Goal: Share content

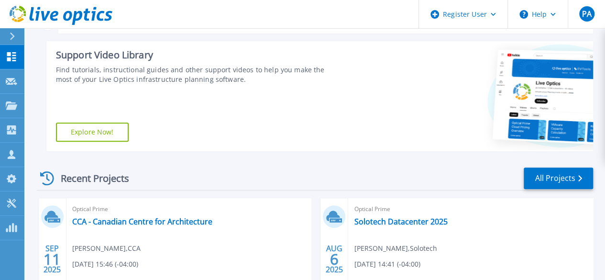
scroll to position [260, 0]
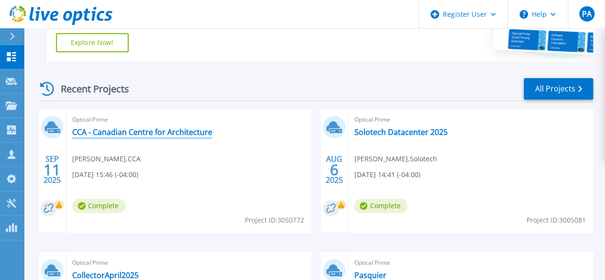
click at [174, 127] on link "CCA - Canadian Centre for Architecture" at bounding box center [142, 132] width 140 height 10
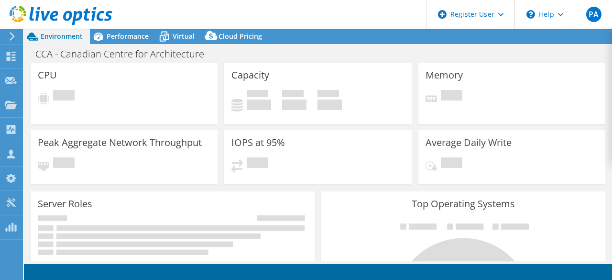
select select "USD"
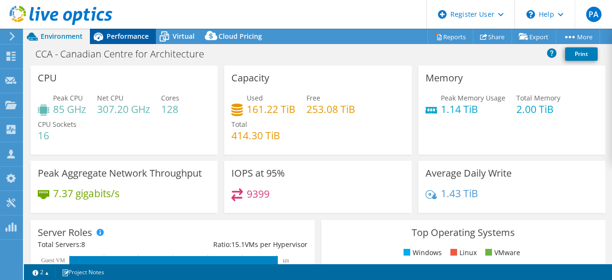
click at [128, 42] on div "Performance" at bounding box center [123, 36] width 66 height 15
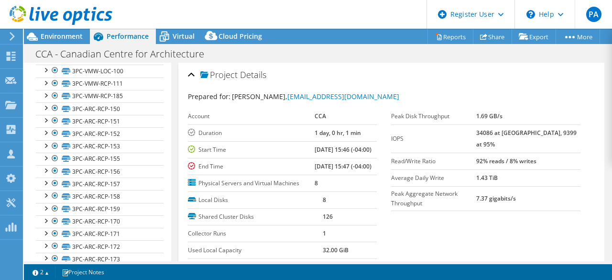
scroll to position [126, 0]
click at [53, 28] on div at bounding box center [56, 16] width 112 height 32
click at [56, 35] on span "Environment" at bounding box center [62, 36] width 42 height 9
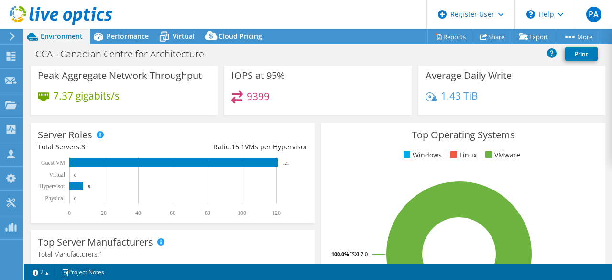
scroll to position [89, 0]
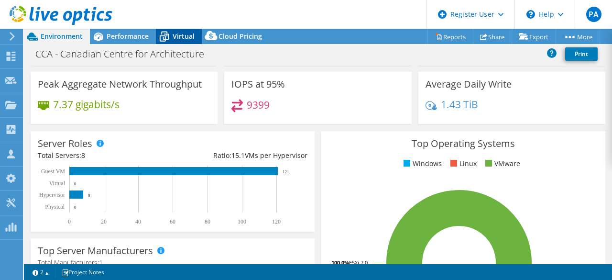
click at [178, 37] on span "Virtual" at bounding box center [184, 36] width 22 height 9
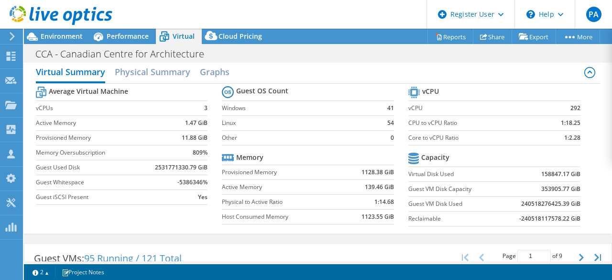
scroll to position [7, 0]
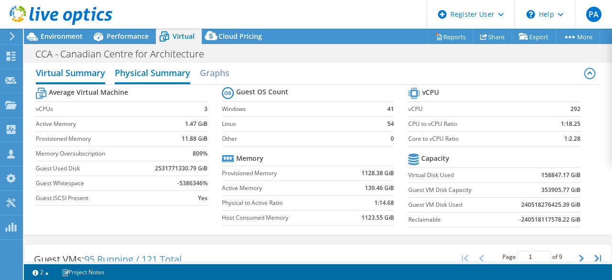
click at [168, 75] on h2 "Physical Summary" at bounding box center [153, 73] width 76 height 21
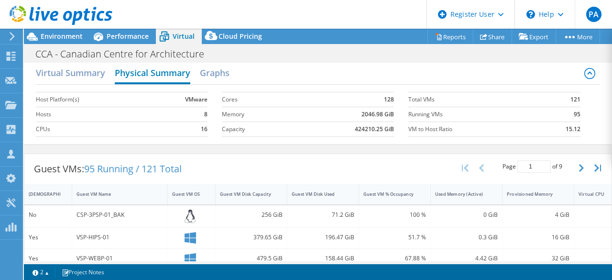
scroll to position [0, 0]
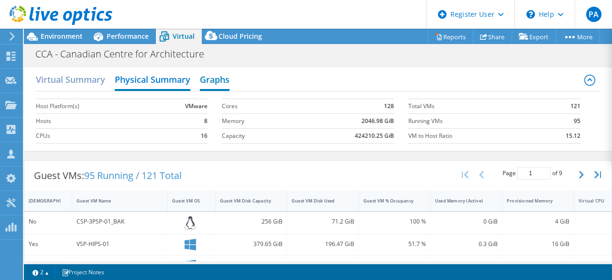
click at [213, 77] on h2 "Graphs" at bounding box center [215, 80] width 30 height 21
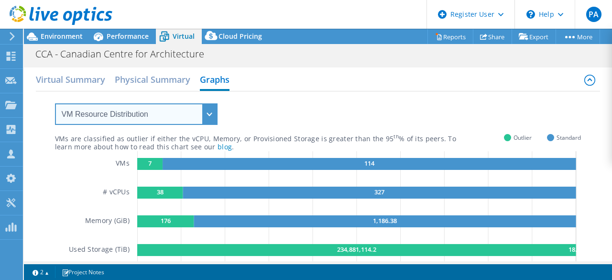
click at [196, 116] on select "VM Resource Distribution Provisioning Contrast Over Provisioning" at bounding box center [136, 114] width 163 height 22
select select "Over Provisioning"
click at [55, 103] on select "VM Resource Distribution Provisioning Contrast Over Provisioning" at bounding box center [136, 114] width 163 height 22
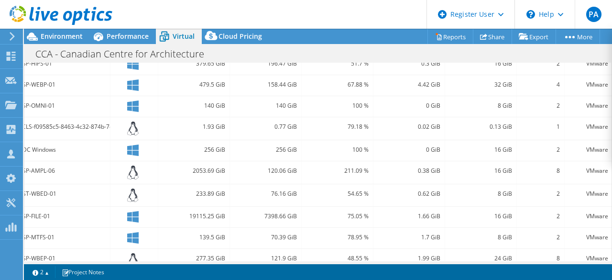
scroll to position [0, 65]
click at [73, 33] on span "Environment" at bounding box center [62, 36] width 42 height 9
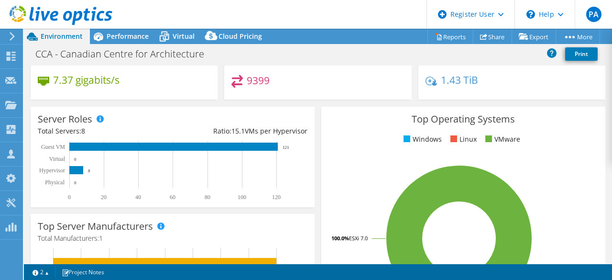
scroll to position [0, 0]
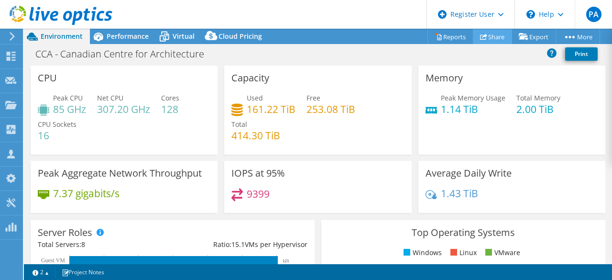
click at [479, 30] on link "Share" at bounding box center [492, 36] width 39 height 15
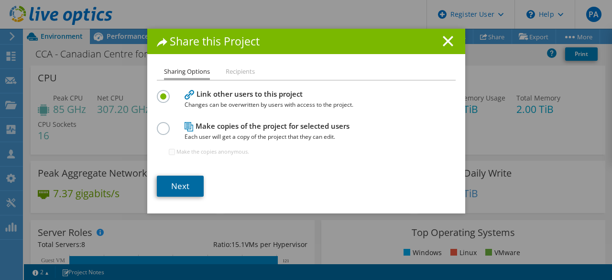
click at [178, 185] on link "Next" at bounding box center [180, 186] width 47 height 21
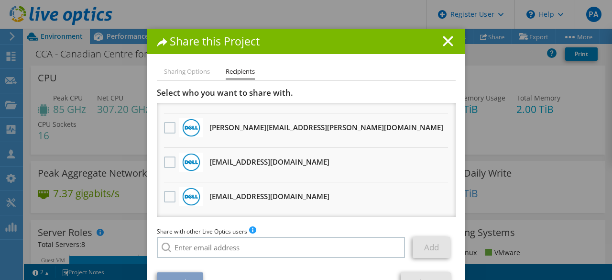
scroll to position [30, 0]
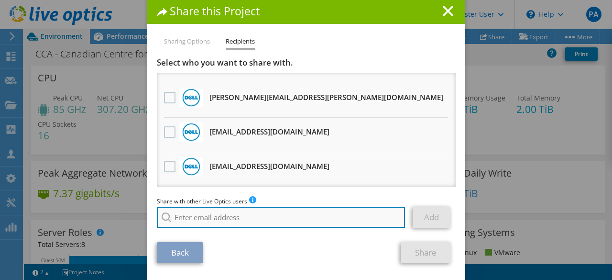
click at [207, 217] on input "search" at bounding box center [281, 217] width 249 height 21
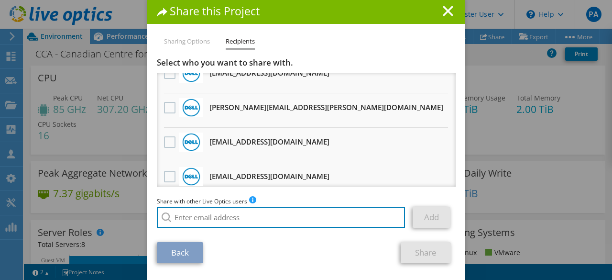
scroll to position [196, 0]
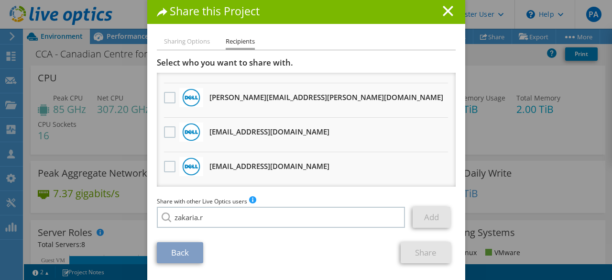
click at [197, 229] on li "[EMAIL_ADDRESS][DOMAIN_NAME]" at bounding box center [212, 223] width 110 height 11
type input "[EMAIL_ADDRESS][DOMAIN_NAME]"
click at [422, 217] on link "Add" at bounding box center [432, 217] width 38 height 21
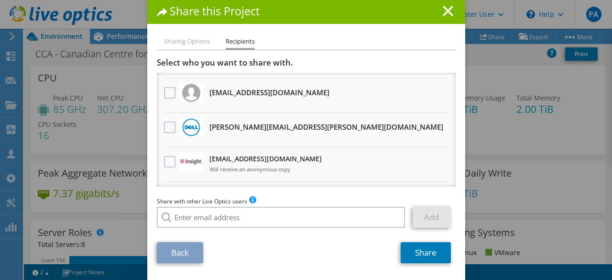
scroll to position [0, 0]
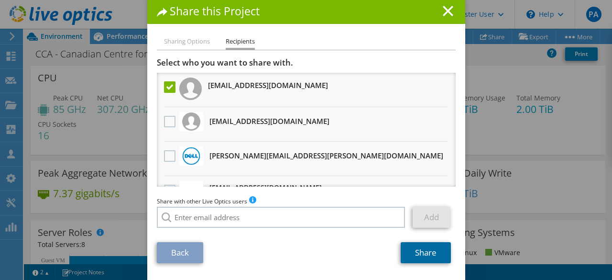
click at [413, 251] on link "Share" at bounding box center [426, 252] width 50 height 21
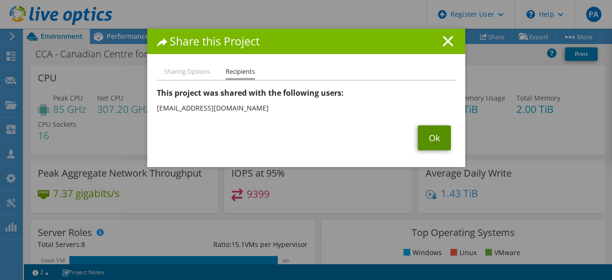
click at [426, 141] on link "Ok" at bounding box center [434, 137] width 33 height 25
